Goal: Task Accomplishment & Management: Use online tool/utility

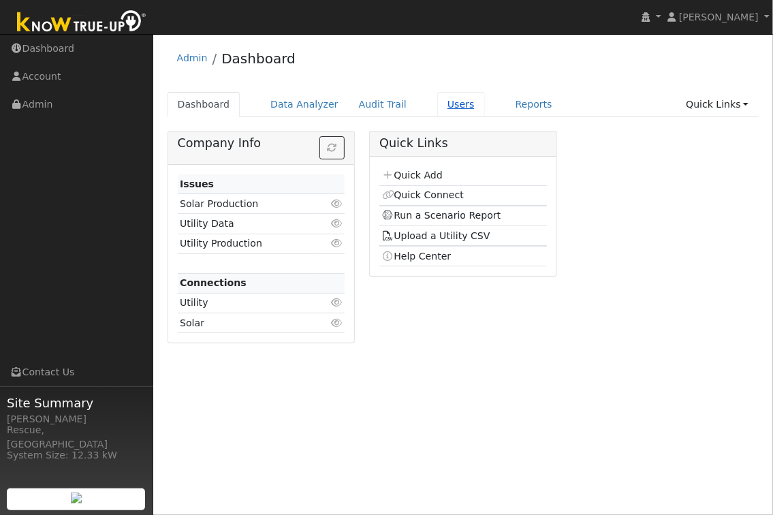
click at [440, 103] on link "Users" at bounding box center [461, 104] width 48 height 25
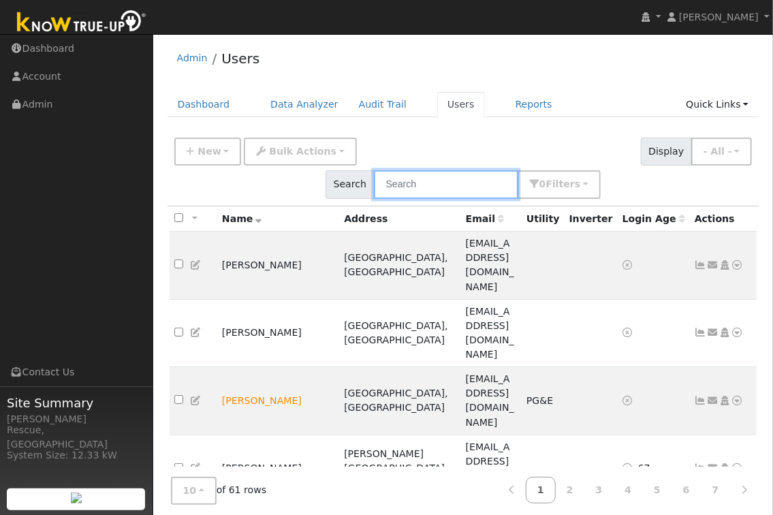
drag, startPoint x: 578, startPoint y: 138, endPoint x: 576, endPoint y: 145, distance: 7.1
click at [518, 170] on input "text" at bounding box center [446, 184] width 144 height 28
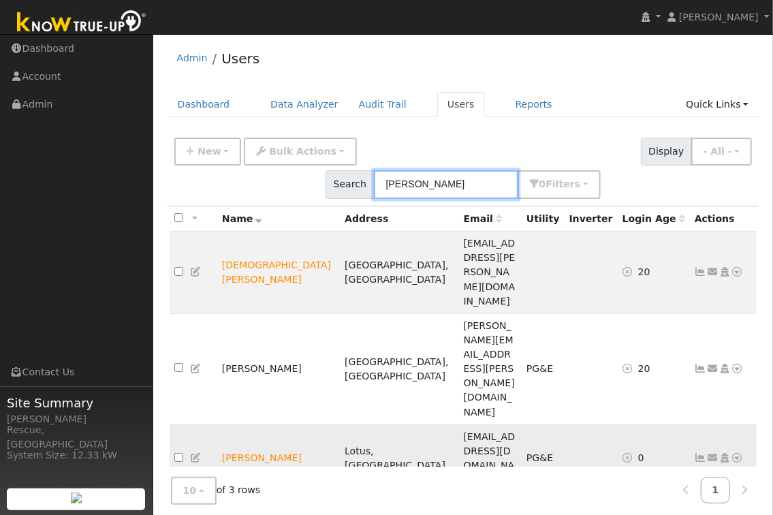
type input "chris"
click at [741, 453] on icon at bounding box center [738, 458] width 12 height 10
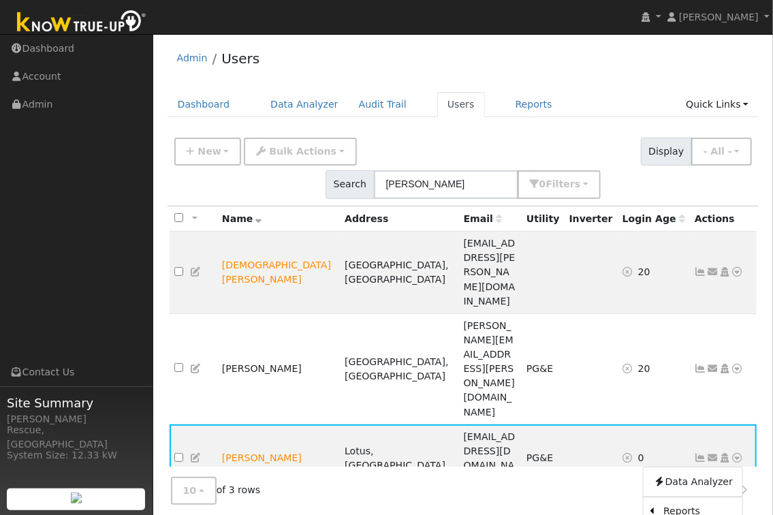
click at [0, 0] on link "Scenario" at bounding box center [0, 0] width 0 height 0
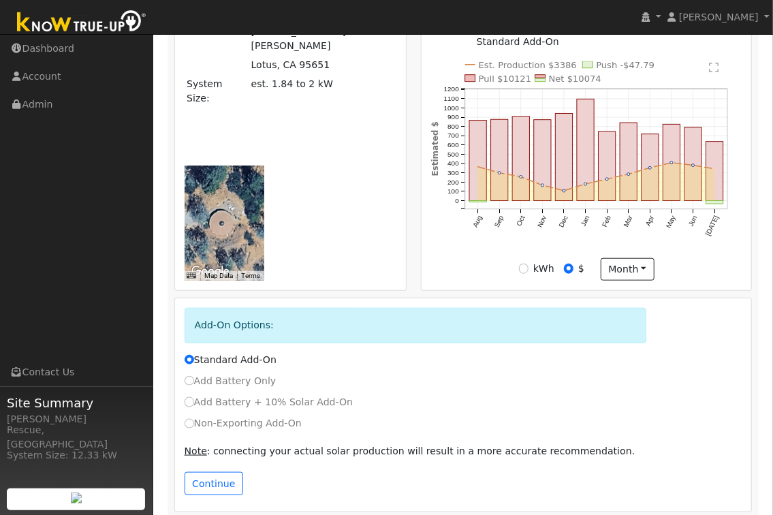
scroll to position [505, 0]
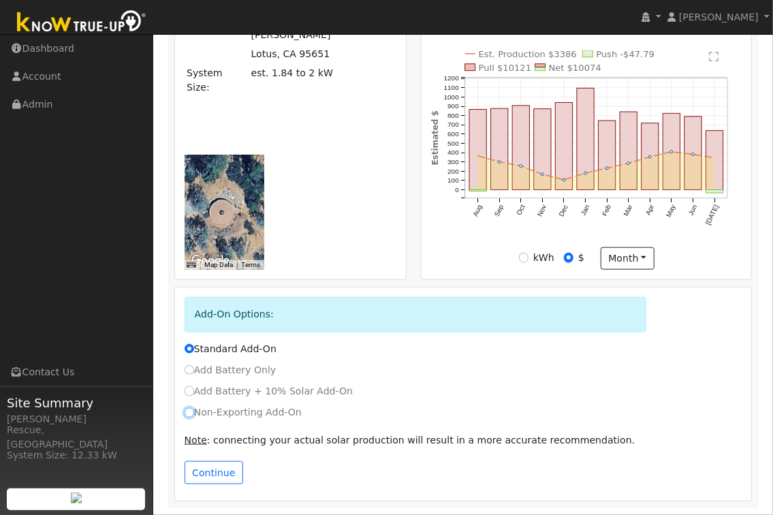
click at [191, 415] on input "Non-Exporting Add-On" at bounding box center [190, 413] width 10 height 10
radio input "true"
radio input "false"
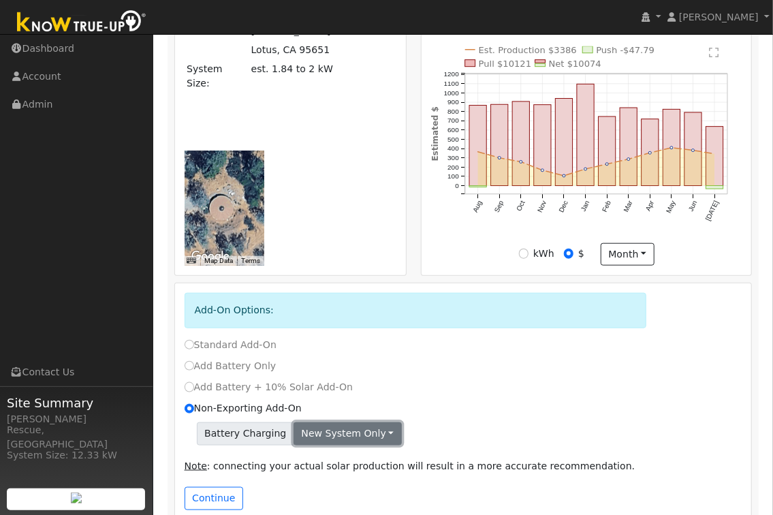
click at [346, 445] on button "New system only" at bounding box center [348, 433] width 108 height 23
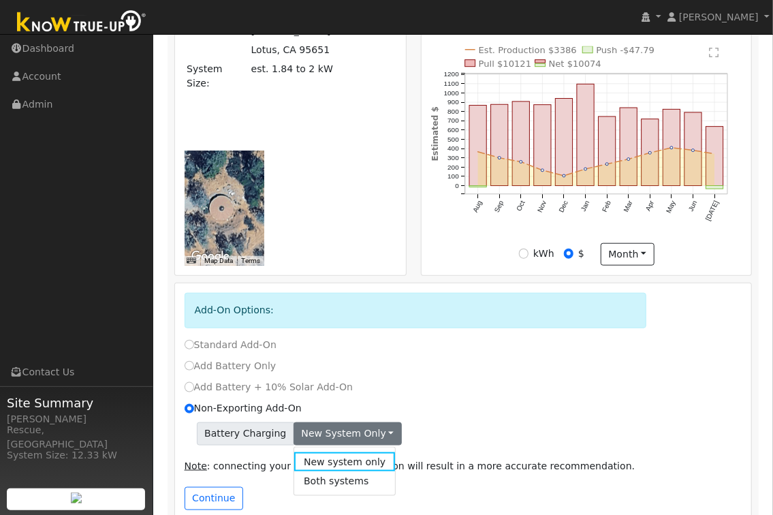
drag, startPoint x: 480, startPoint y: 418, endPoint x: 284, endPoint y: 467, distance: 202.2
click at [479, 416] on div "Non-Exporting Add-On" at bounding box center [463, 408] width 572 height 14
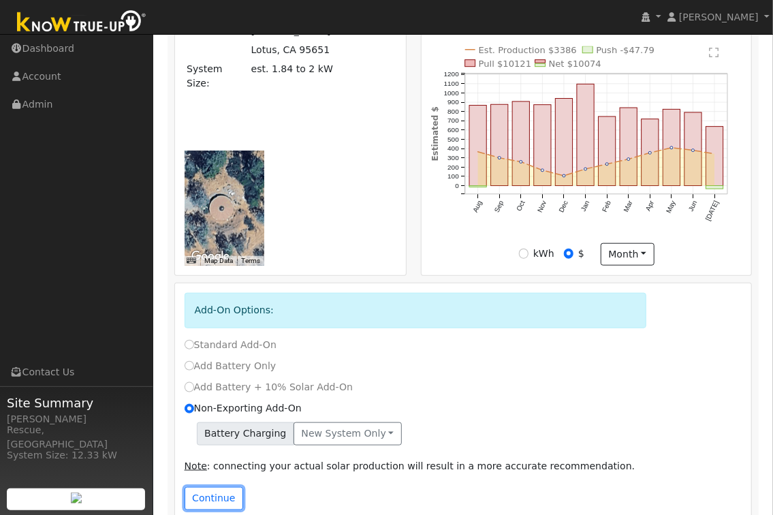
click at [227, 497] on button "Continue" at bounding box center [214, 498] width 59 height 23
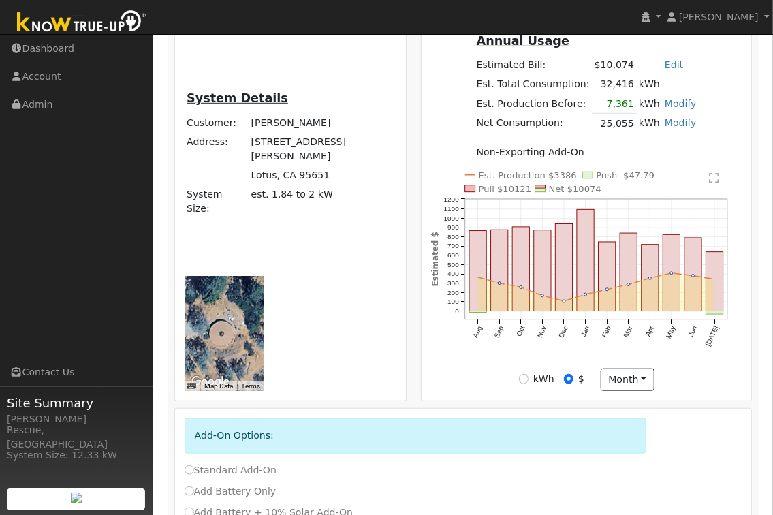
scroll to position [478, 0]
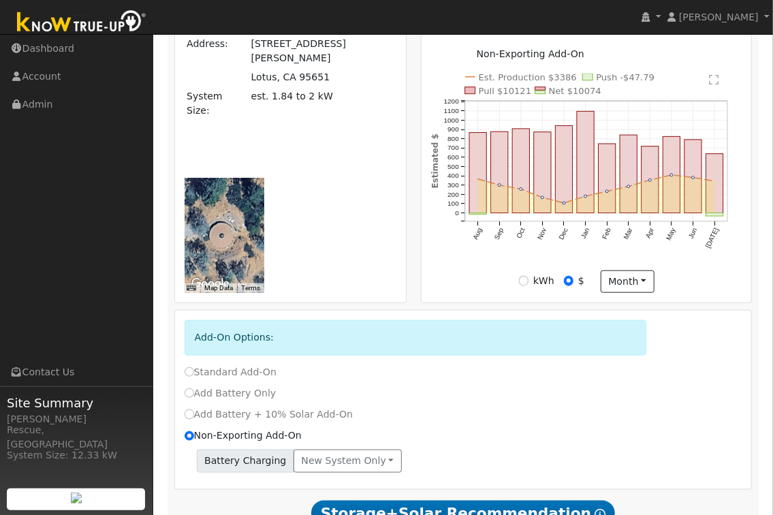
click at [714, 85] on text "" at bounding box center [715, 79] width 10 height 11
